Goal: Task Accomplishment & Management: Manage account settings

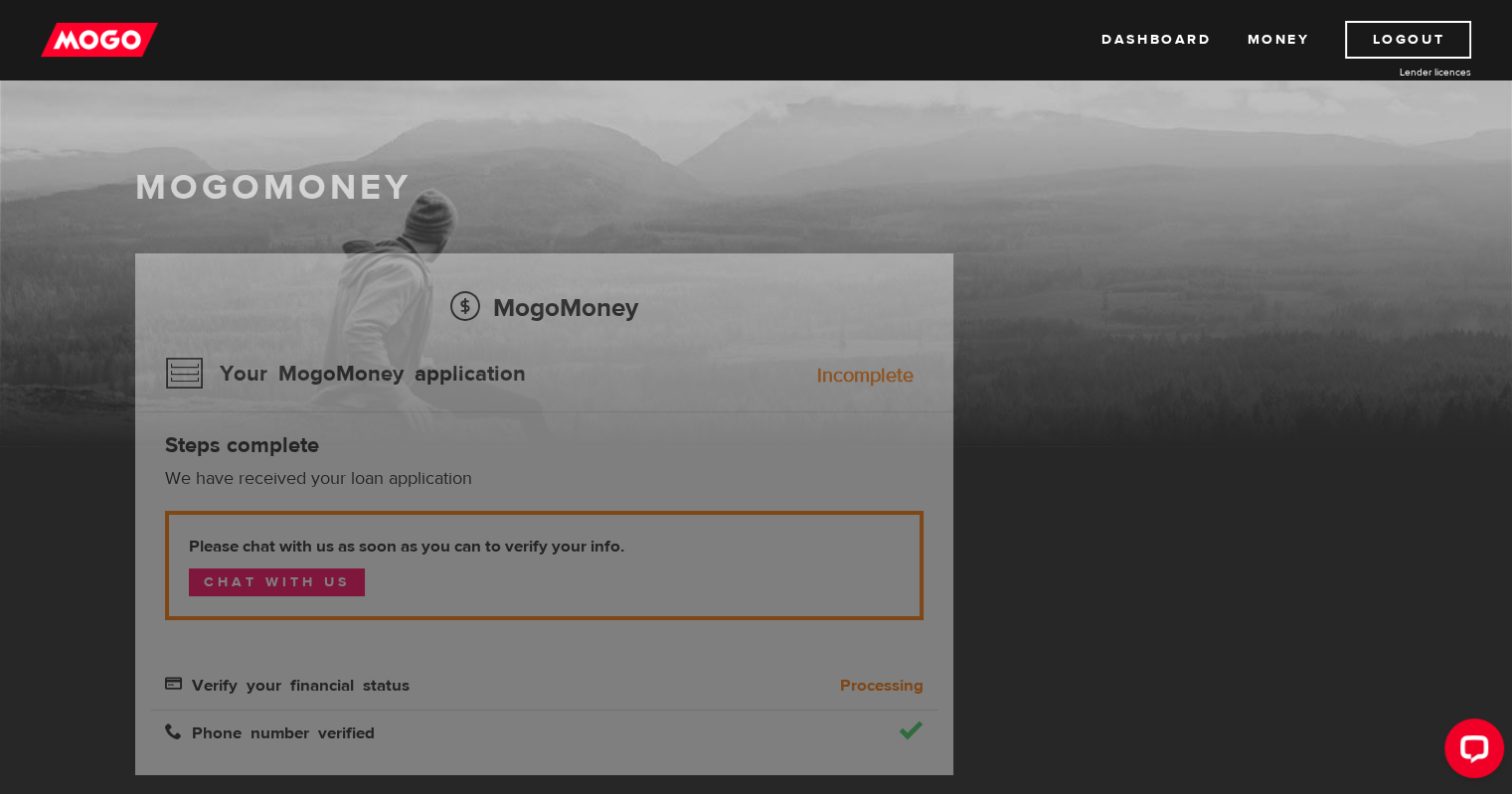
scroll to position [40, 0]
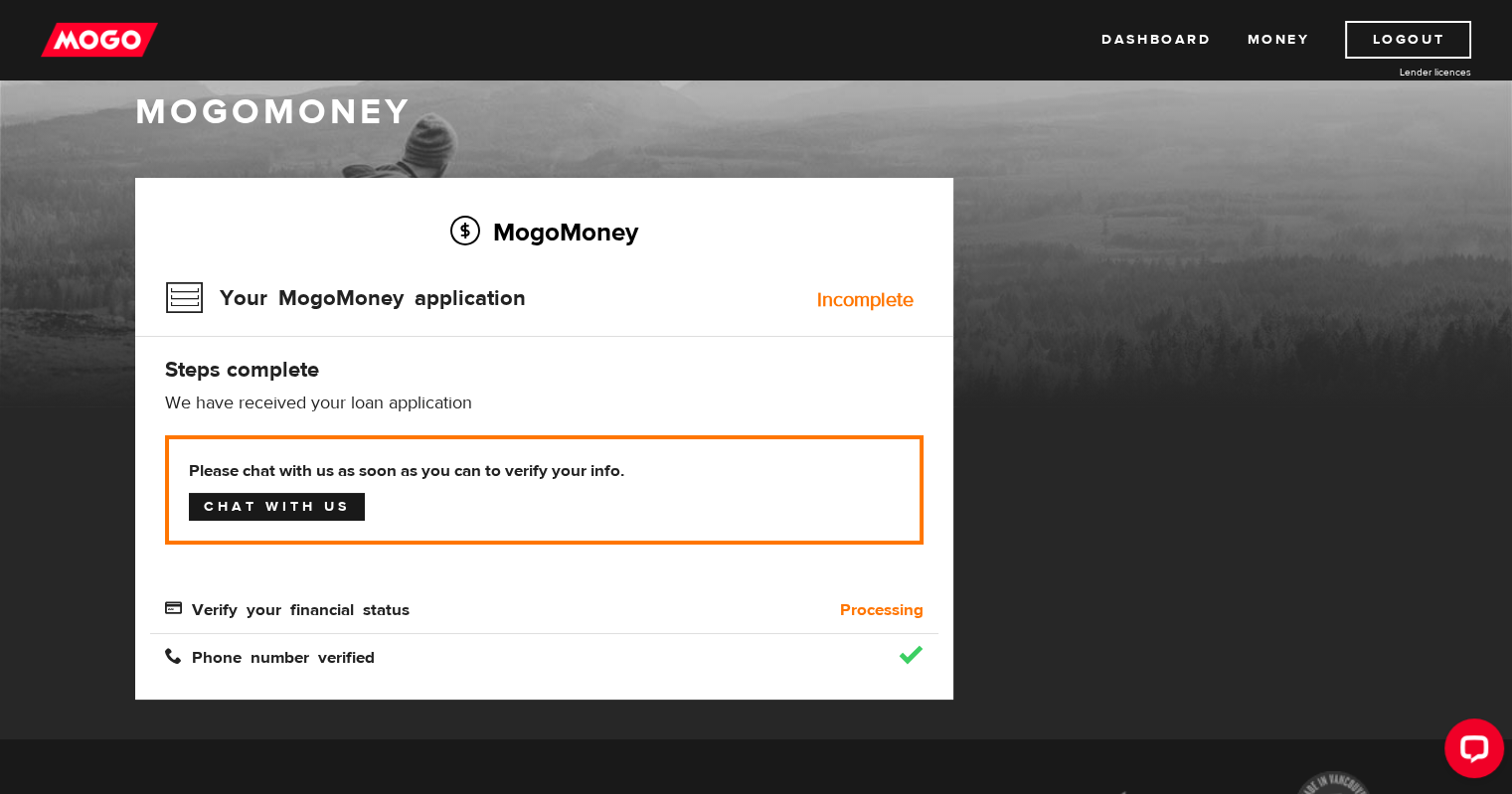
click at [291, 506] on link "Chat with us" at bounding box center [276, 507] width 176 height 28
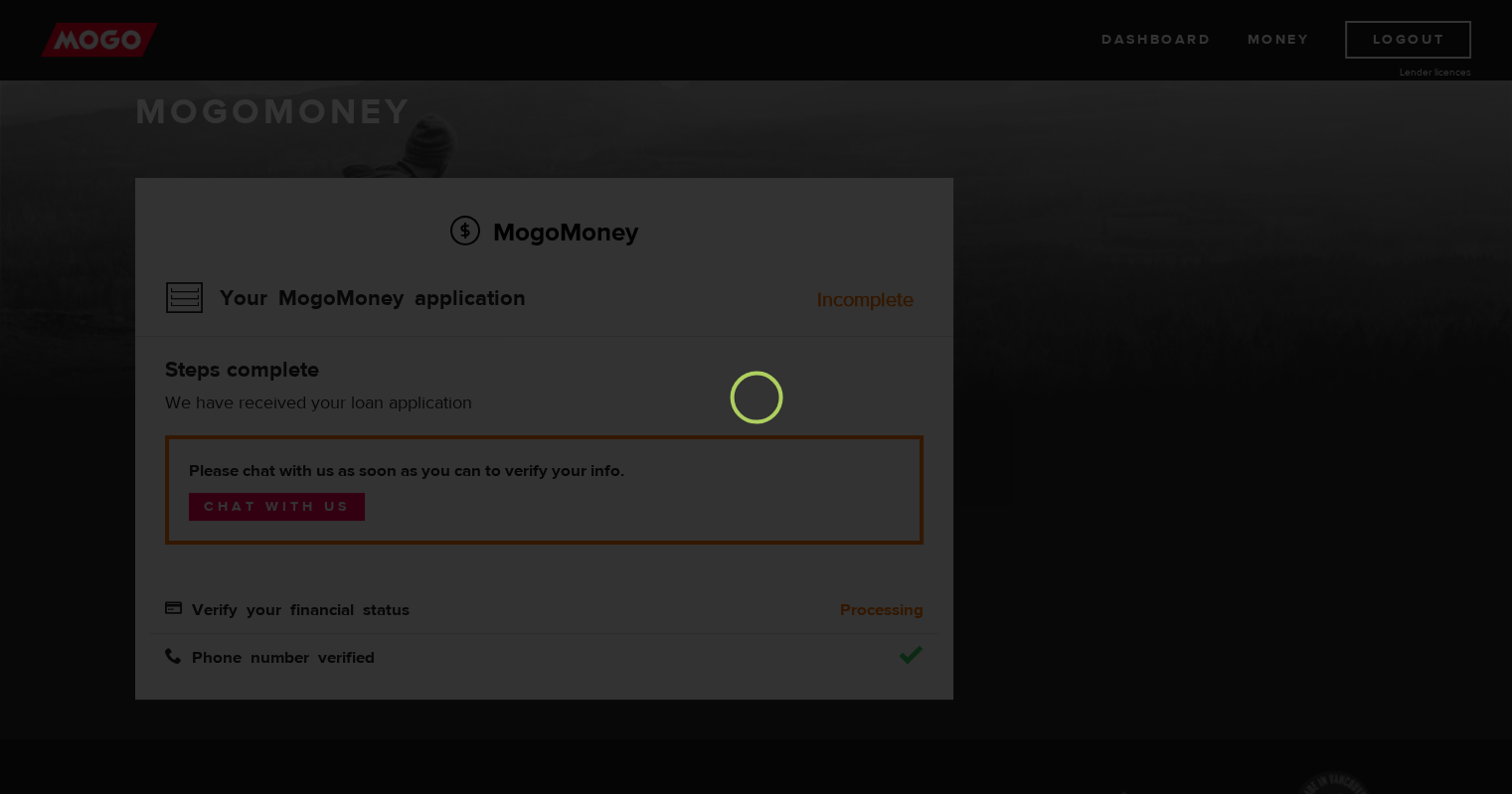
scroll to position [0, 0]
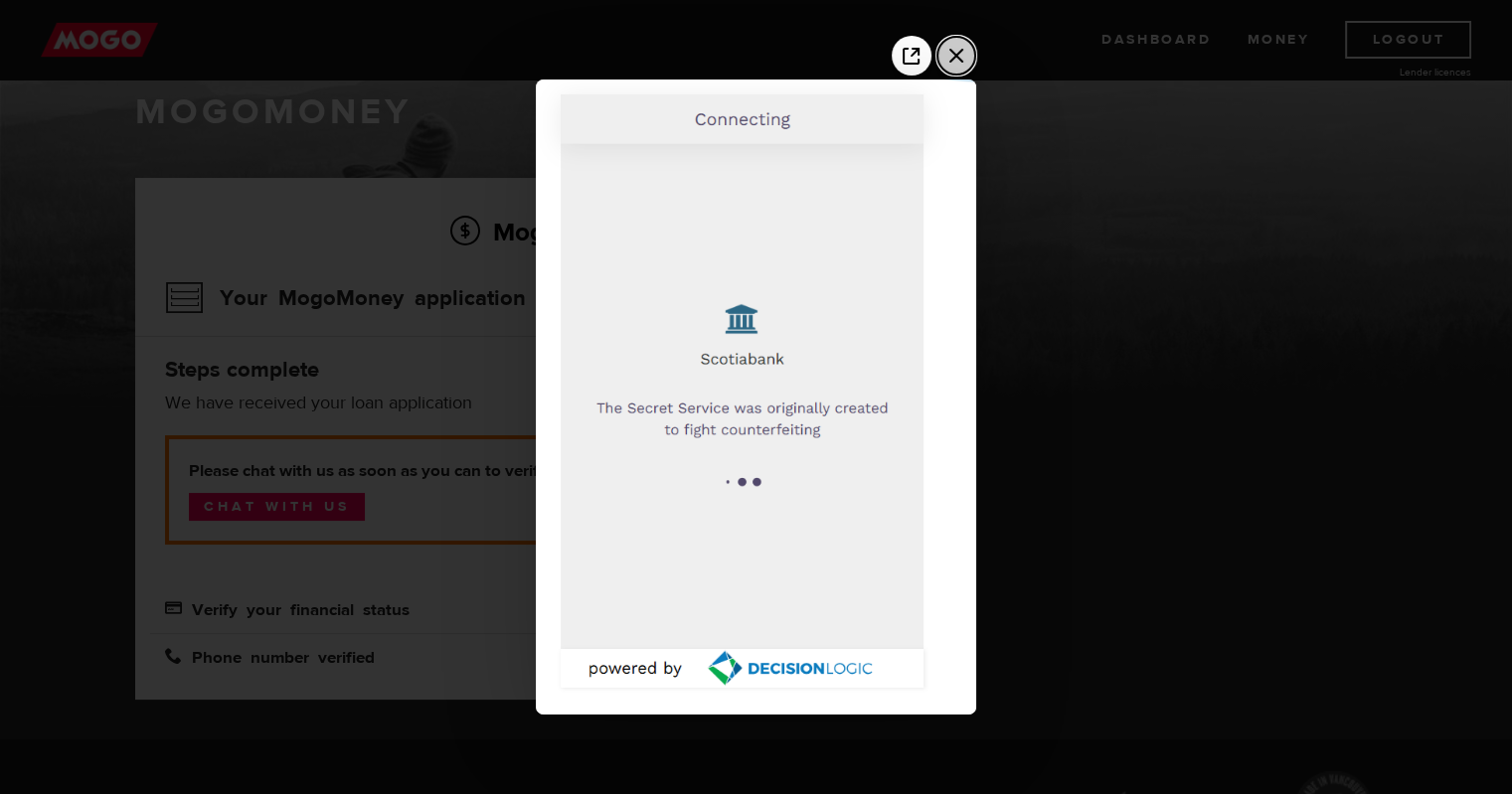
click at [958, 58] on icon "Close the window" at bounding box center [956, 56] width 14 height 14
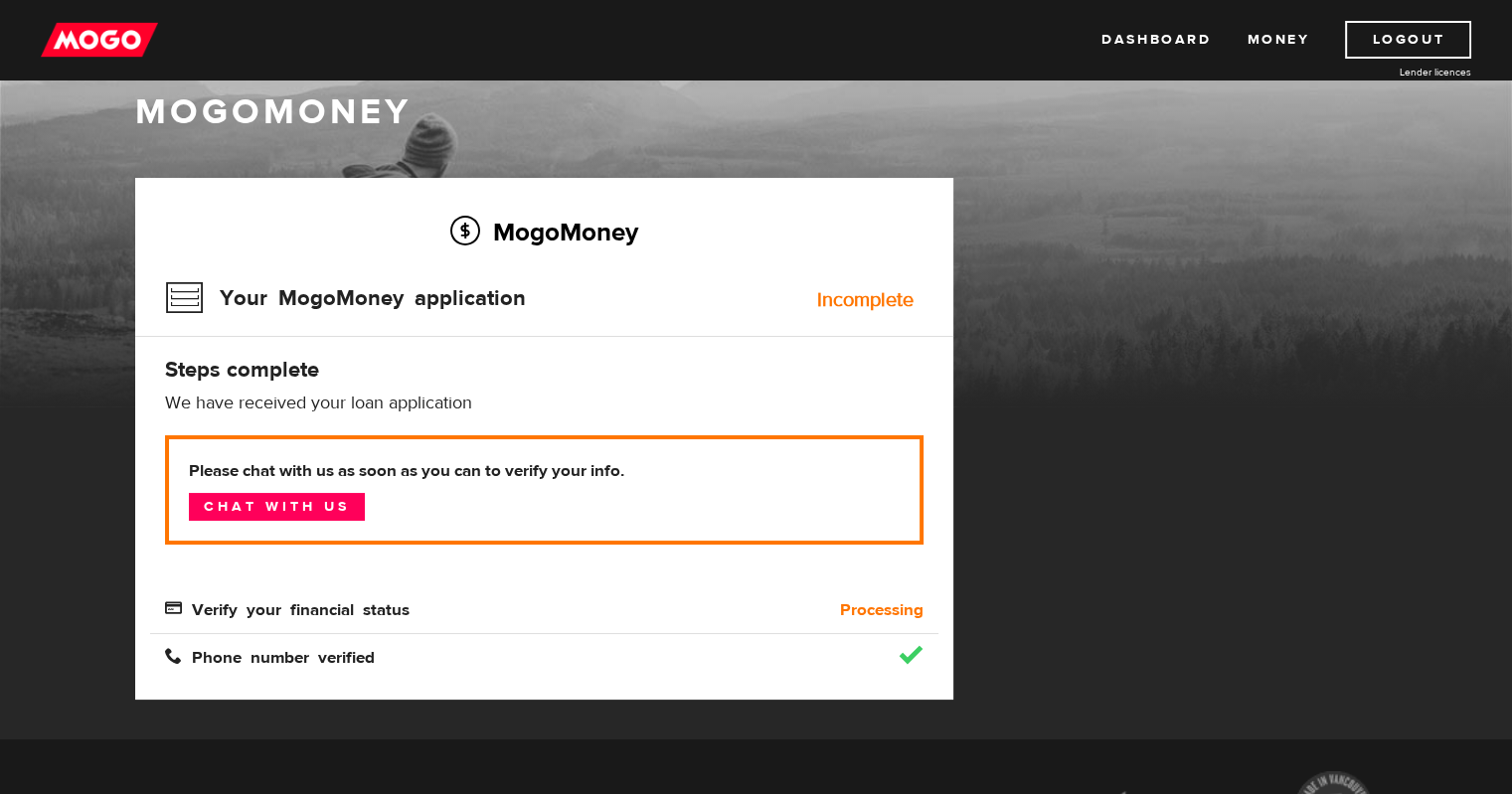
click at [60, 607] on div "MogoMoney MogoMoney Your MogoMoney application Expired Your MogoMoney credit de…" at bounding box center [756, 390] width 1512 height 700
click at [171, 605] on span "Verify your financial status" at bounding box center [286, 607] width 244 height 17
click at [301, 603] on span "Verify your financial status" at bounding box center [286, 607] width 244 height 17
click at [1153, 39] on link "Dashboard" at bounding box center [1156, 40] width 110 height 38
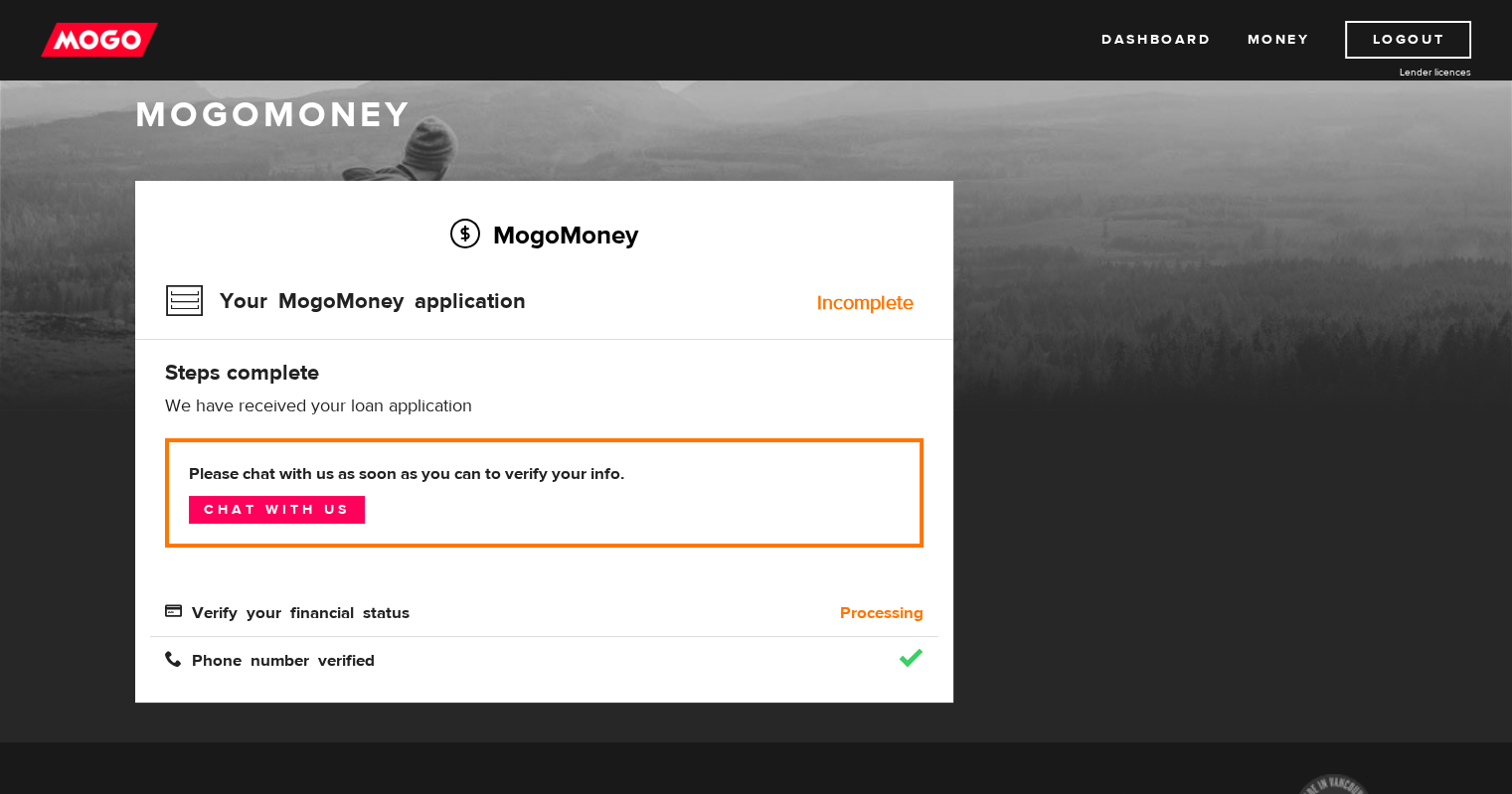
scroll to position [40, 0]
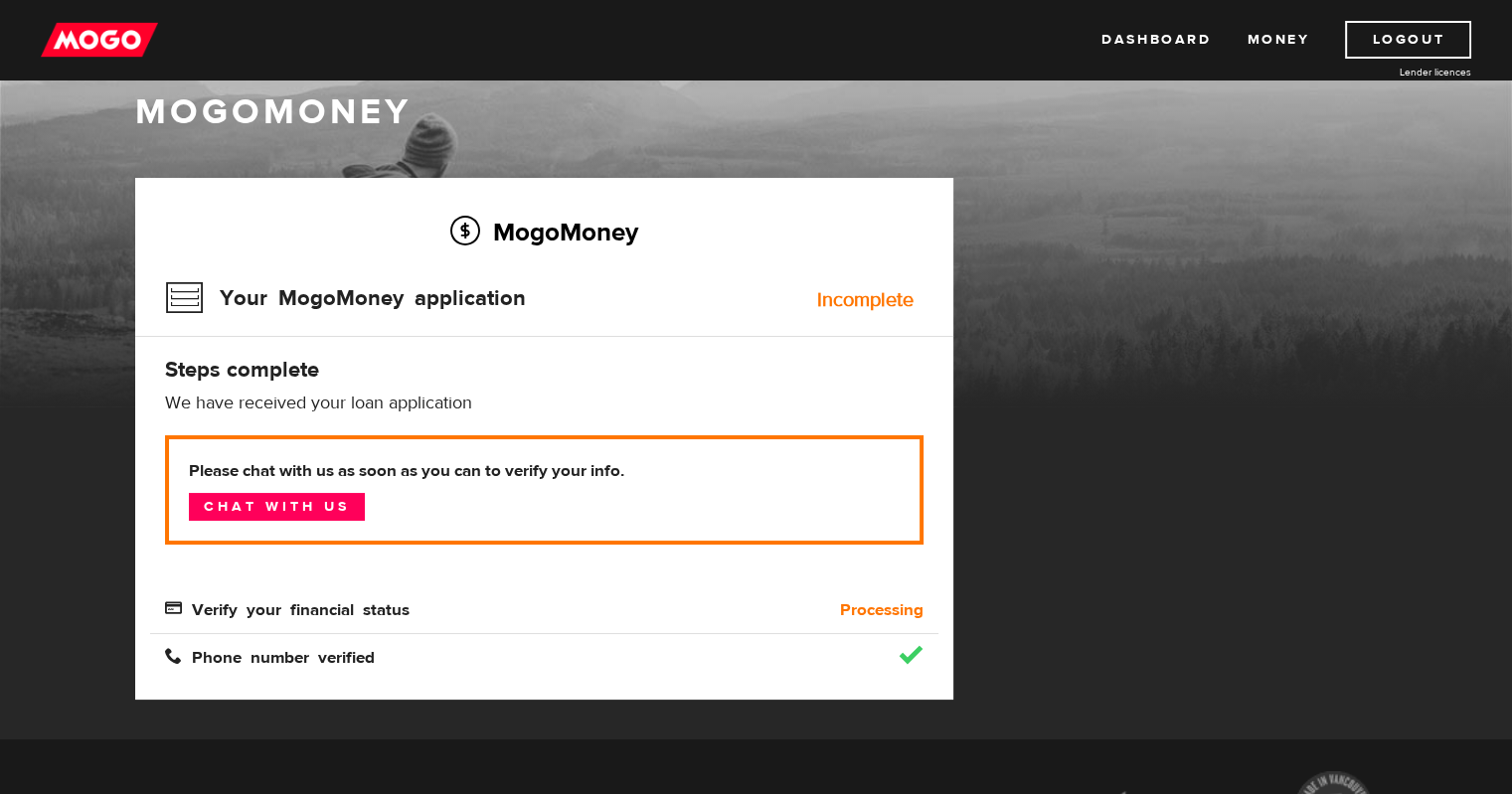
click at [361, 610] on span "Verify your financial status" at bounding box center [286, 607] width 244 height 17
click at [182, 603] on span "Verify your financial status" at bounding box center [286, 607] width 244 height 17
click at [442, 623] on div "Phone number verified" at bounding box center [544, 645] width 788 height 47
click at [843, 306] on div "Incomplete" at bounding box center [865, 300] width 97 height 20
click at [277, 366] on h4 "Steps complete" at bounding box center [544, 370] width 758 height 28
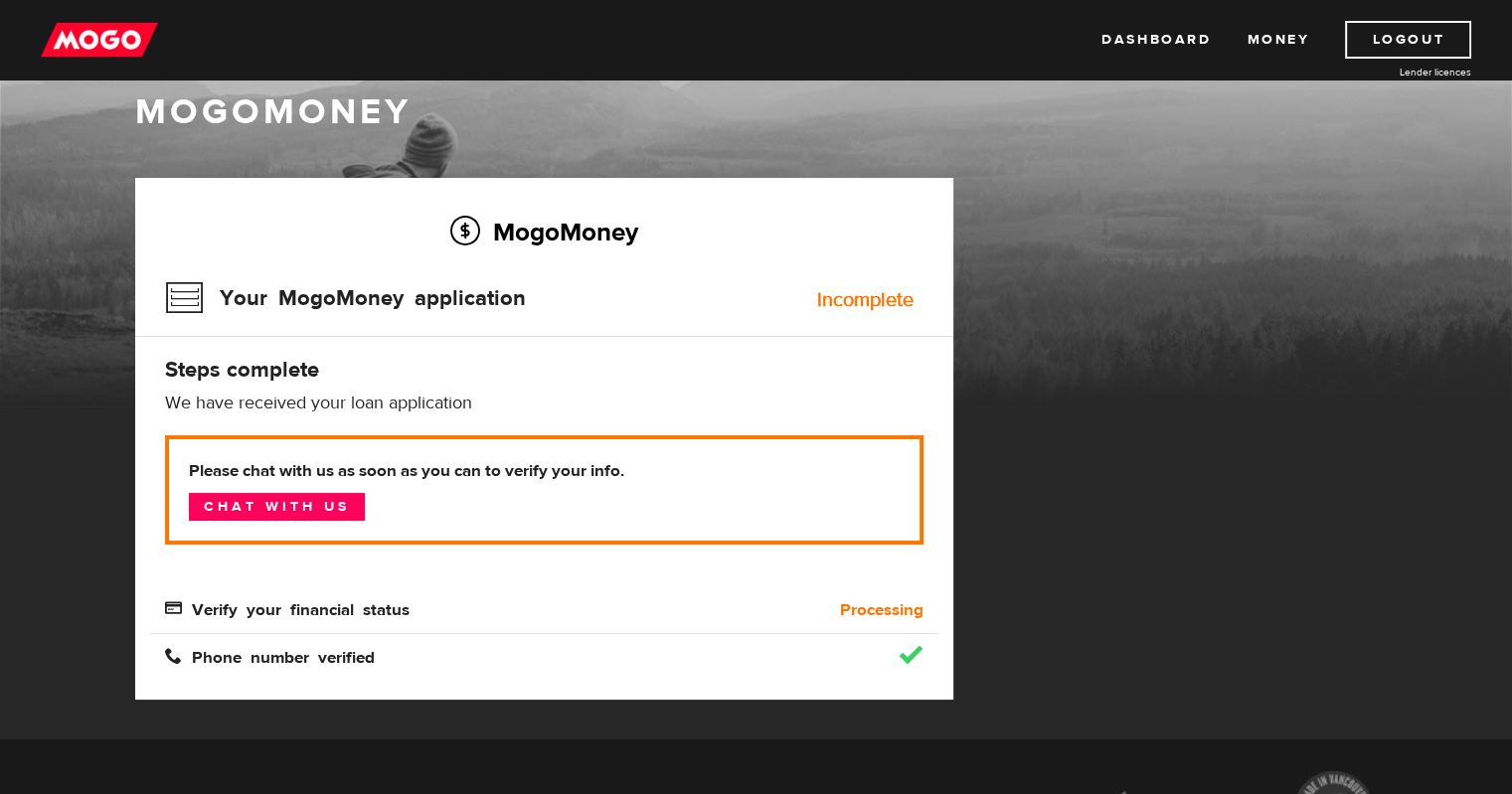
click at [873, 301] on div "Incomplete" at bounding box center [865, 300] width 97 height 20
click at [1412, 54] on link "Logout" at bounding box center [1407, 40] width 127 height 38
